Goal: Task Accomplishment & Management: Use online tool/utility

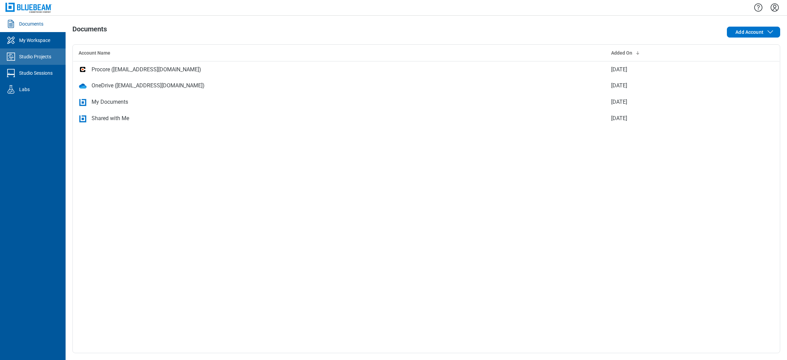
click at [47, 62] on link "Studio Projects" at bounding box center [33, 56] width 66 height 16
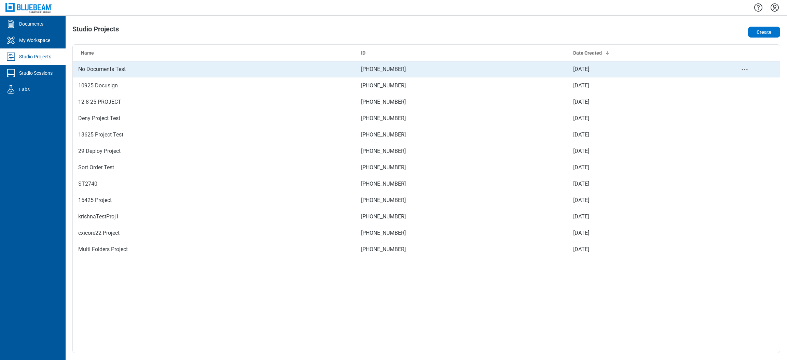
click at [118, 66] on td "No Documents Test" at bounding box center [214, 69] width 283 height 16
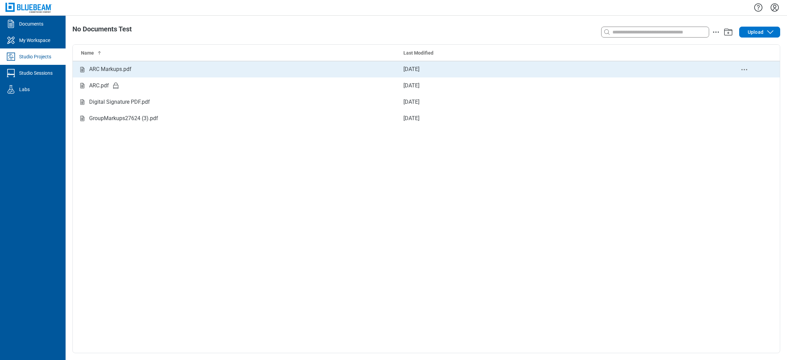
click at [130, 70] on div "ARC Markups.pdf" at bounding box center [110, 69] width 42 height 9
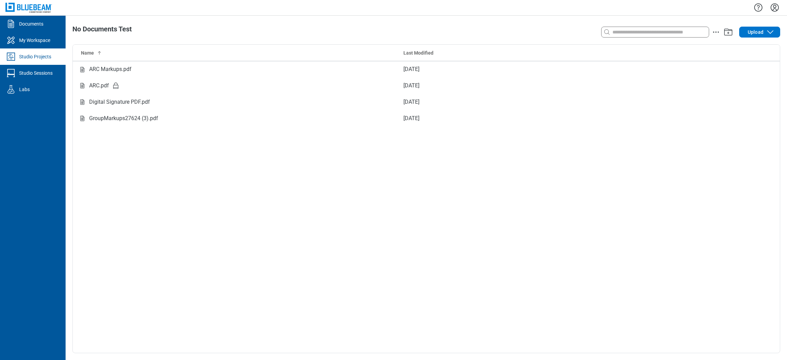
click at [770, 26] on div "Search with a keyword or natural language Upload" at bounding box center [638, 32] width 283 height 14
click at [768, 32] on icon "button" at bounding box center [770, 32] width 8 height 8
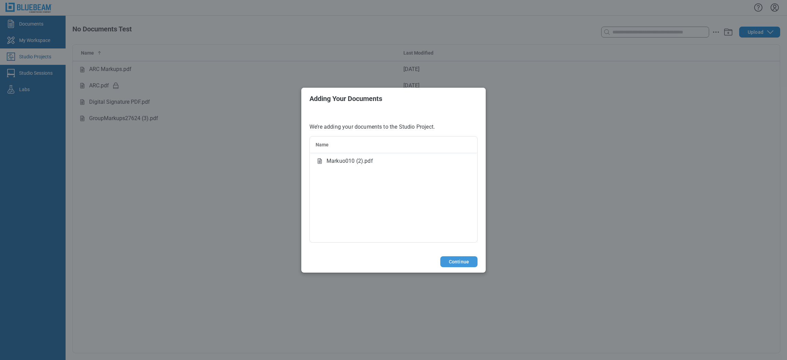
click at [459, 264] on button "Continue" at bounding box center [458, 261] width 37 height 11
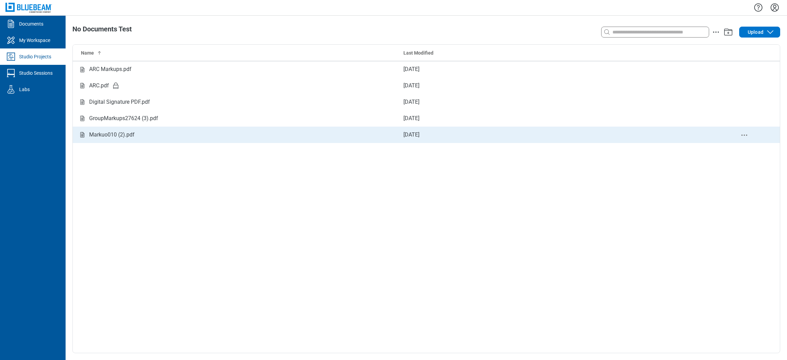
click at [236, 132] on div "Markuo010 (2).pdf" at bounding box center [235, 135] width 314 height 9
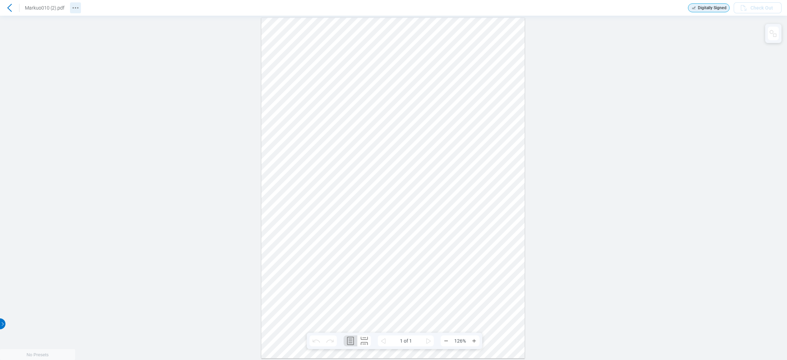
click at [77, 4] on icon "Revision History" at bounding box center [75, 8] width 8 height 8
click at [7, 8] on icon at bounding box center [9, 8] width 8 height 8
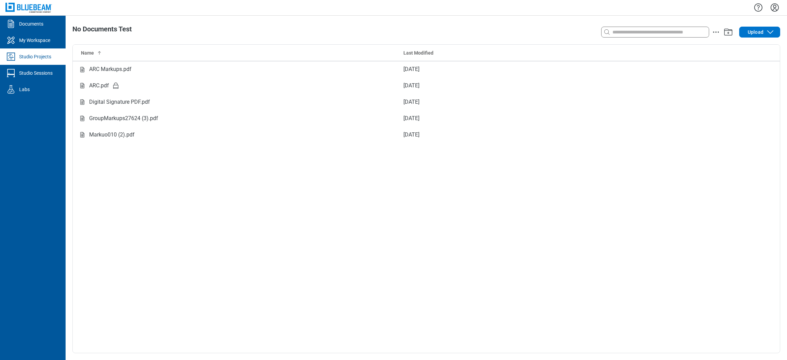
click at [749, 38] on div "Search with a keyword or natural language Upload" at bounding box center [638, 32] width 283 height 14
click at [754, 30] on span "Upload" at bounding box center [755, 32] width 16 height 7
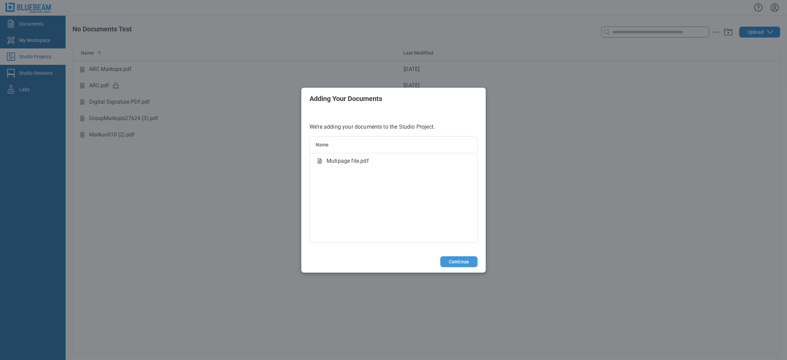
click at [468, 266] on button "Continue" at bounding box center [458, 261] width 37 height 11
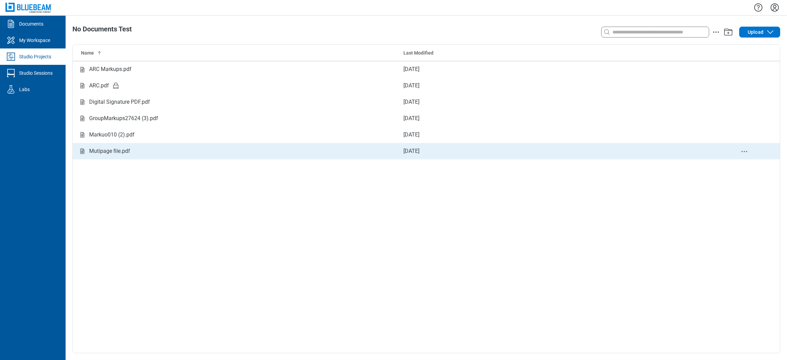
click at [168, 144] on td "Mutipage file.pdf" at bounding box center [235, 151] width 325 height 16
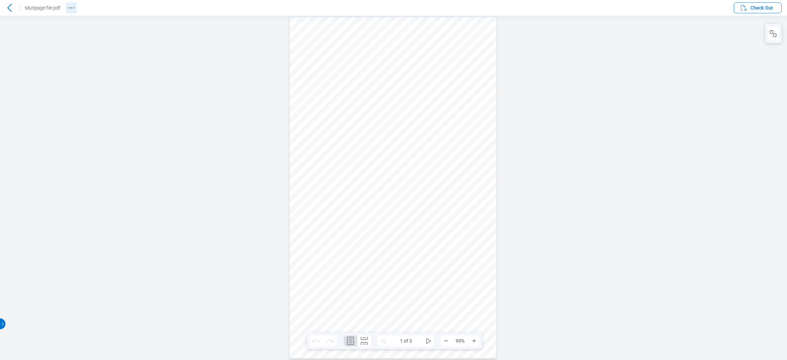
click at [74, 9] on icon "Revision History" at bounding box center [71, 8] width 8 height 8
